Goal: Task Accomplishment & Management: Use online tool/utility

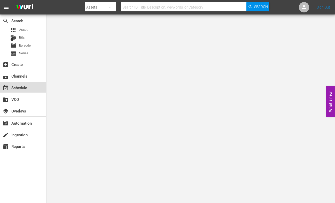
click at [23, 88] on div "event_available Schedule" at bounding box center [14, 86] width 29 height 5
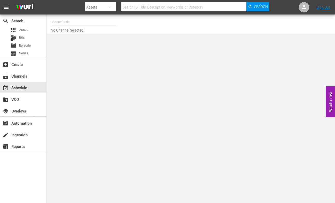
click at [72, 23] on input "text" at bounding box center [84, 22] width 66 height 12
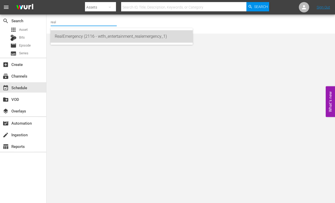
click at [107, 37] on div "RealEmergency (2116 - wtfn_entertainment_realemergency_1)" at bounding box center [122, 36] width 134 height 12
type input "RealEmergency (2116 - wtfn_entertainment_realemergency_1)"
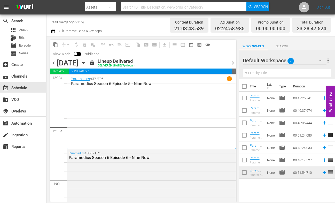
click at [231, 63] on span "chevron_right" at bounding box center [232, 63] width 6 height 6
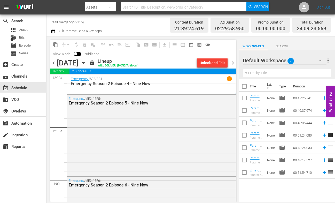
click at [233, 62] on span "chevron_right" at bounding box center [232, 63] width 6 height 6
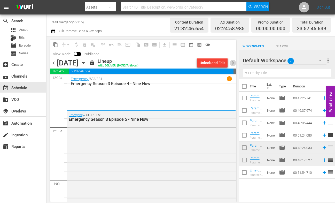
click at [233, 62] on span "chevron_right" at bounding box center [232, 63] width 6 height 6
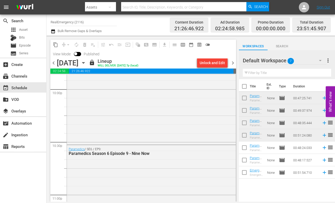
scroll to position [2417, 0]
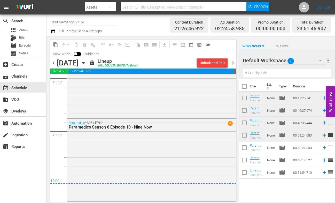
click at [54, 63] on span "chevron_left" at bounding box center [53, 63] width 6 height 6
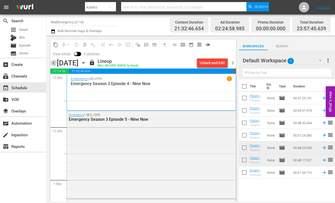
click at [53, 62] on span "chevron_left" at bounding box center [53, 63] width 6 height 6
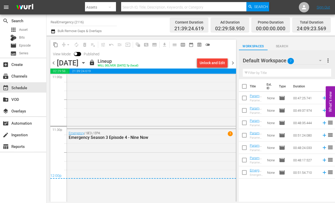
scroll to position [2436, 0]
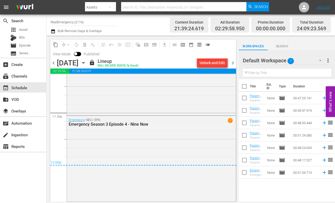
click at [54, 62] on span "chevron_left" at bounding box center [53, 63] width 6 height 6
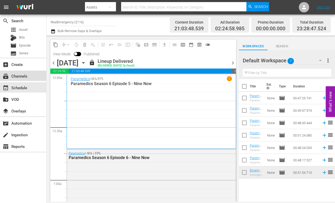
click at [17, 77] on div "subscriptions Channels" at bounding box center [14, 75] width 29 height 5
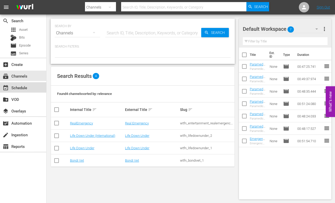
click at [15, 87] on div "event_available Schedule" at bounding box center [14, 86] width 29 height 5
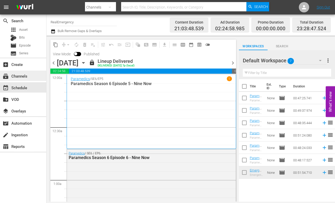
click at [18, 76] on div "subscriptions Channels" at bounding box center [14, 75] width 29 height 5
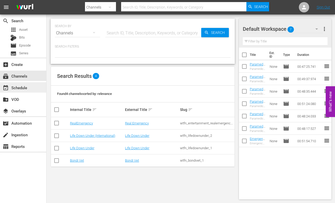
click at [14, 87] on div "event_available Schedule" at bounding box center [14, 86] width 29 height 5
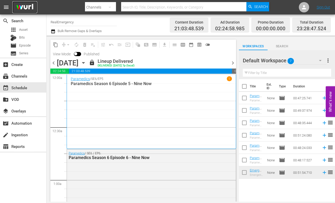
click at [24, 7] on img at bounding box center [24, 7] width 25 height 12
